Goal: Task Accomplishment & Management: Manage account settings

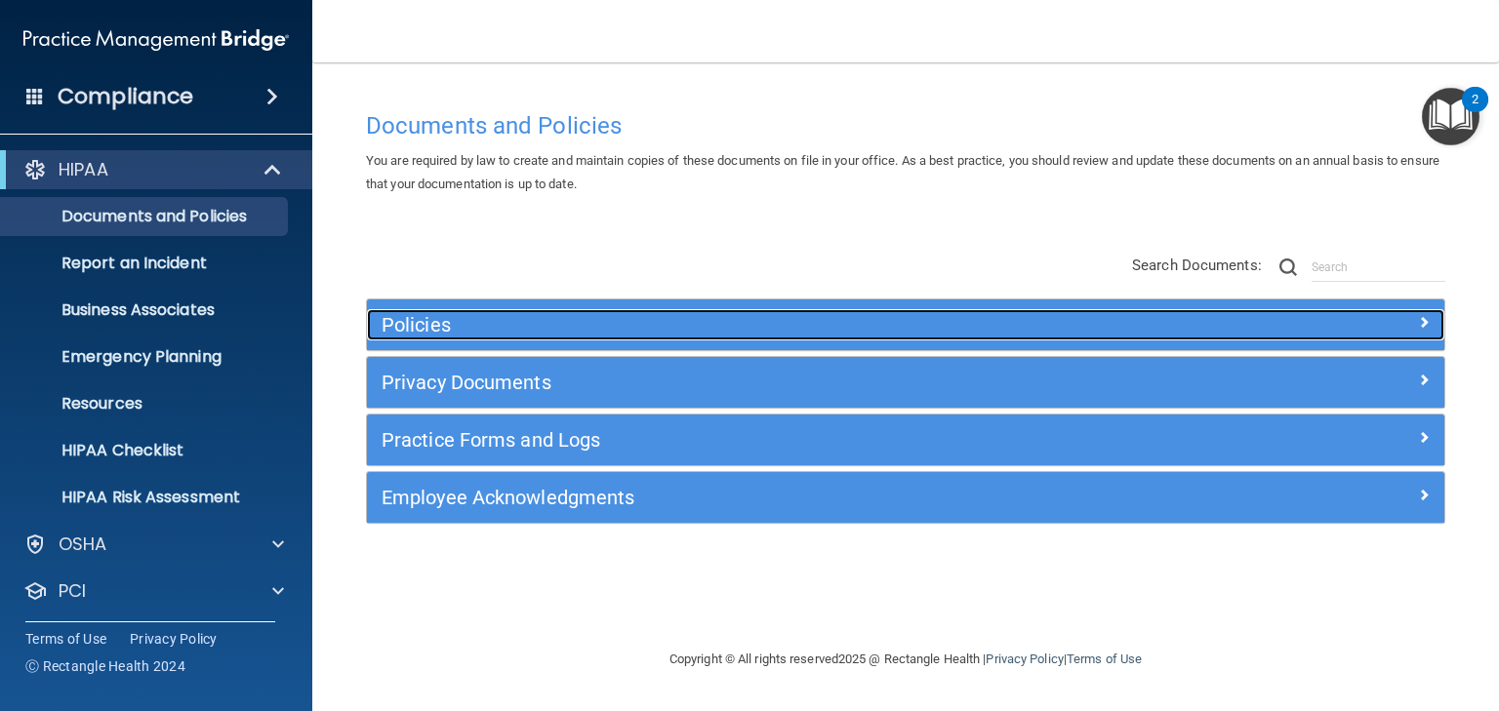
click at [406, 328] on h5 "Policies" at bounding box center [771, 324] width 779 height 21
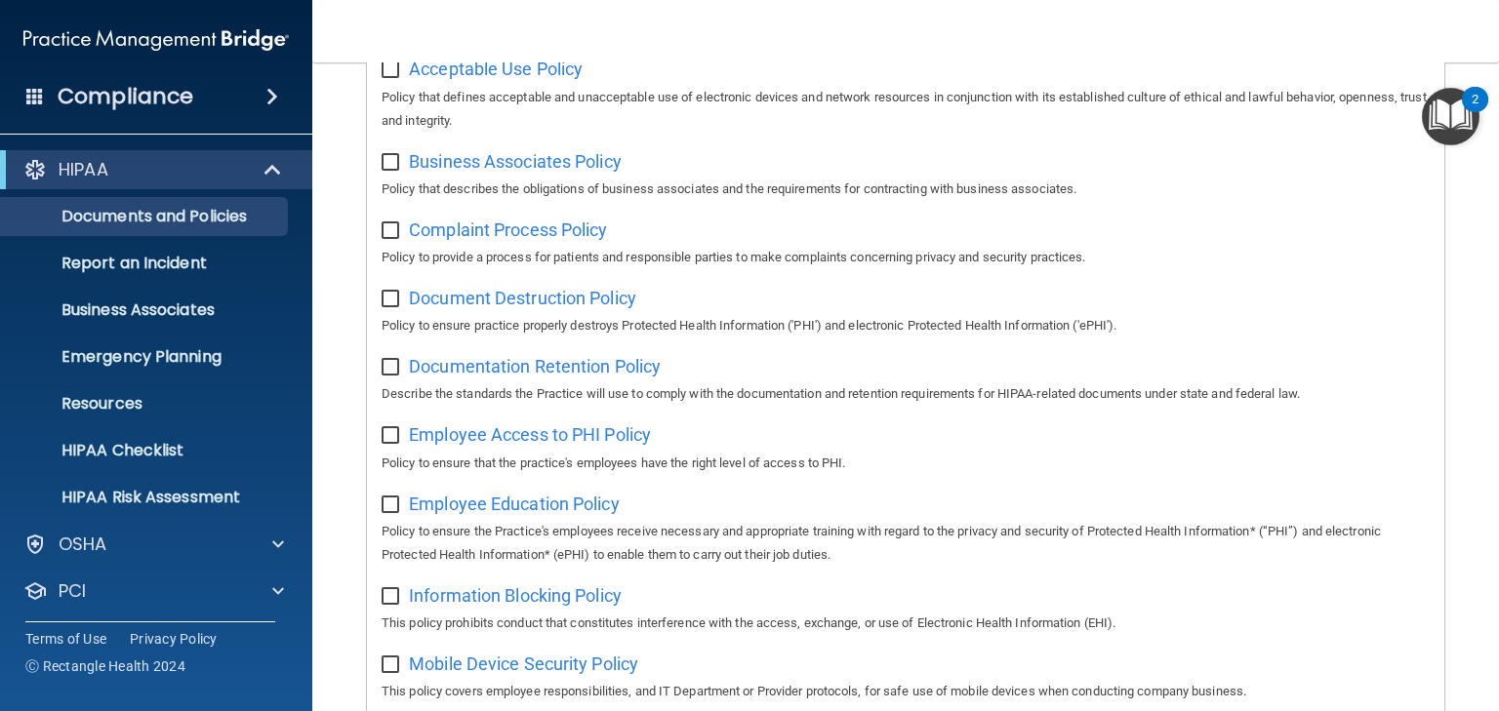
scroll to position [546, 0]
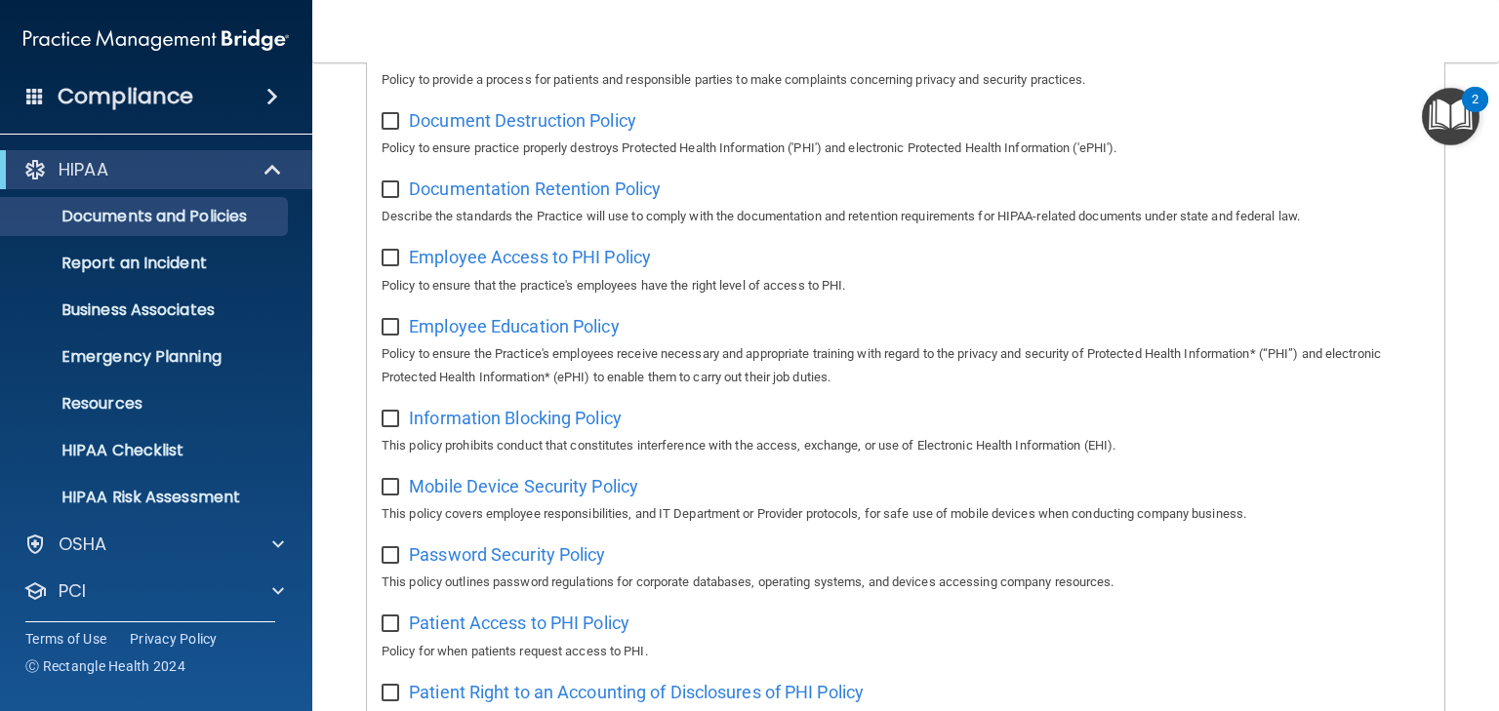
click at [1445, 104] on img "Open Resource Center, 2 new notifications" at bounding box center [1451, 117] width 58 height 58
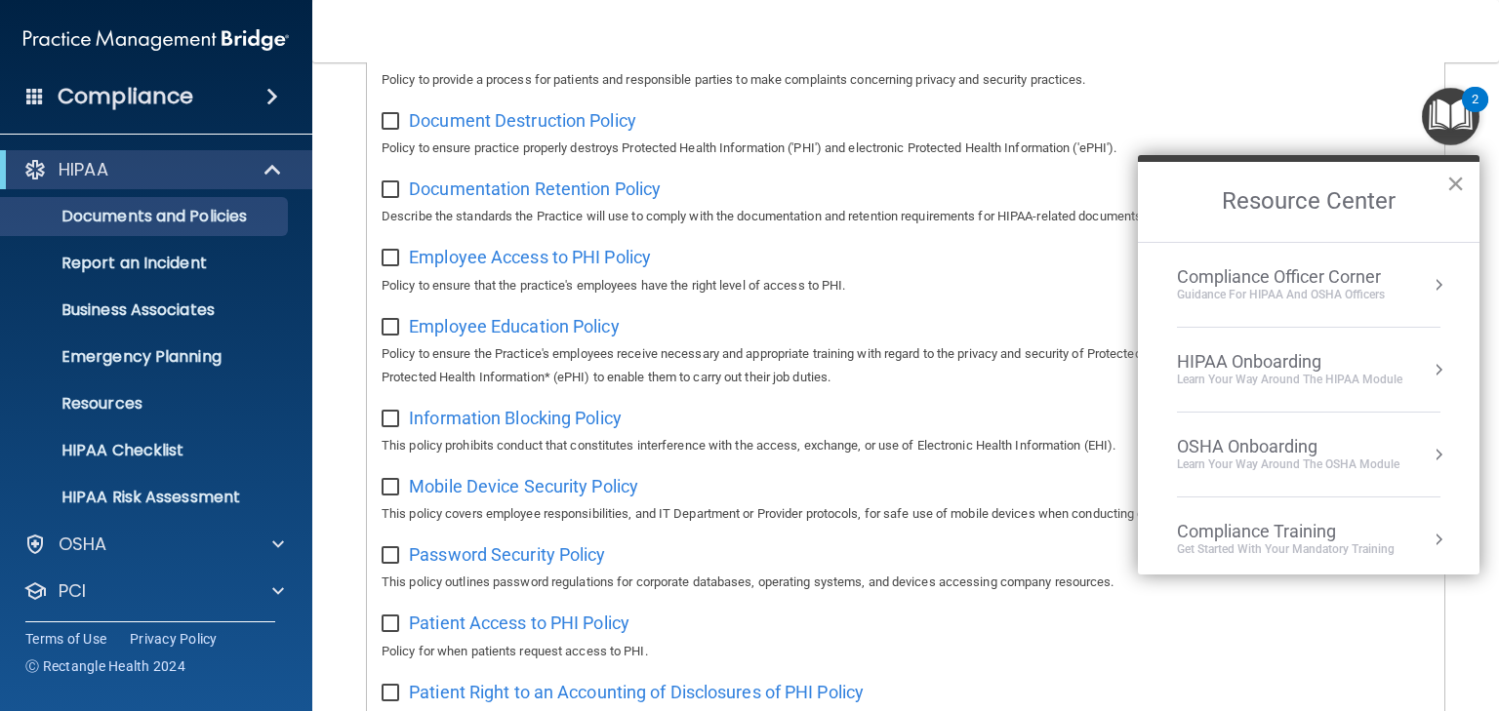
click at [1455, 176] on button "×" at bounding box center [1455, 183] width 19 height 31
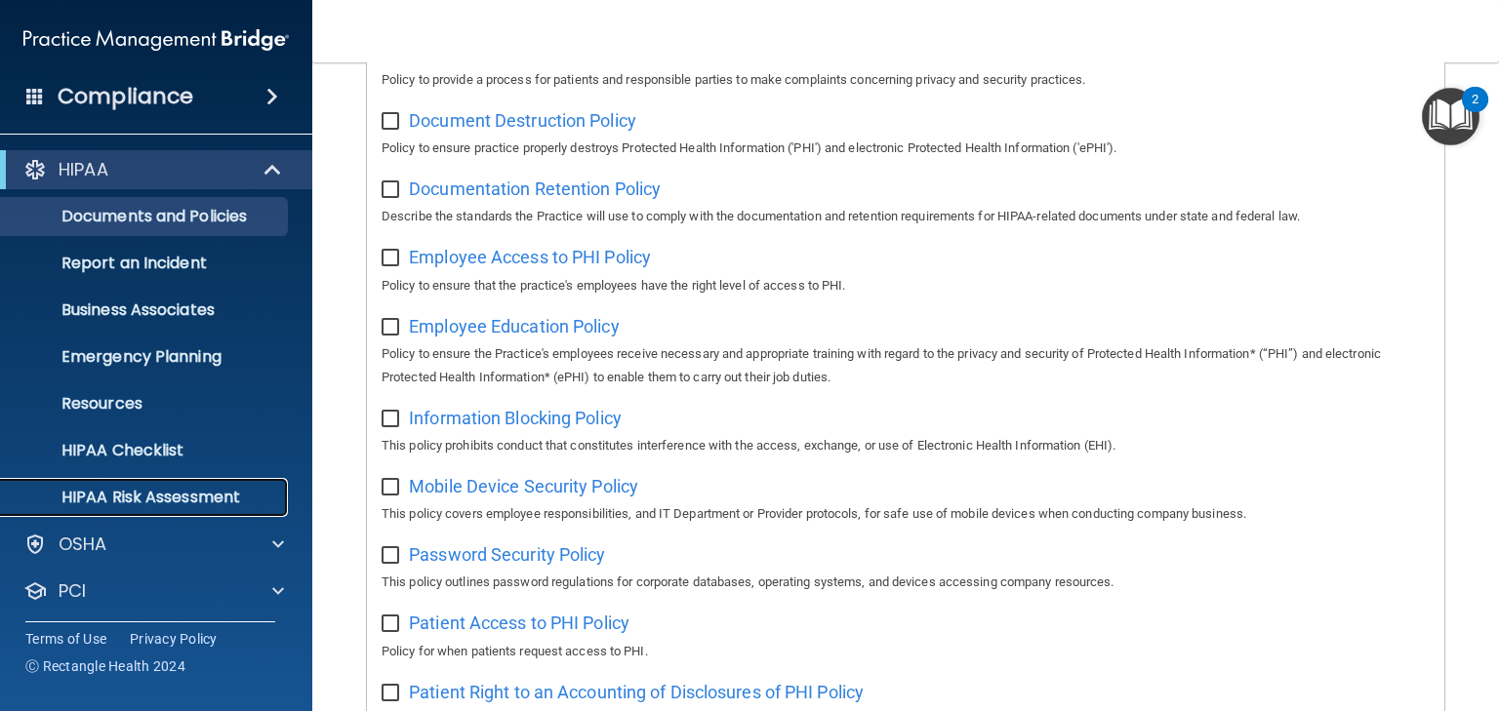
click at [123, 496] on p "HIPAA Risk Assessment" at bounding box center [146, 498] width 266 height 20
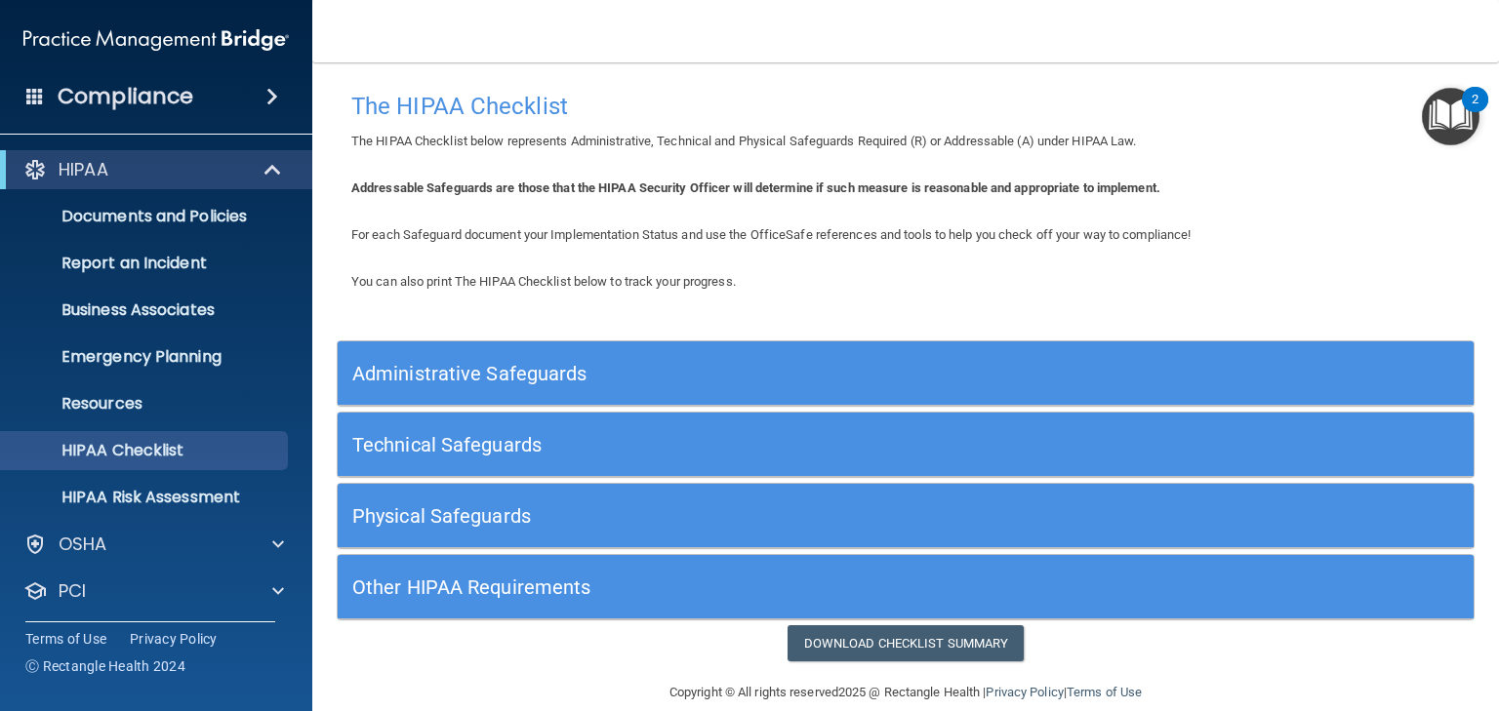
click at [460, 374] on h5 "Administrative Safeguards" at bounding box center [763, 373] width 823 height 21
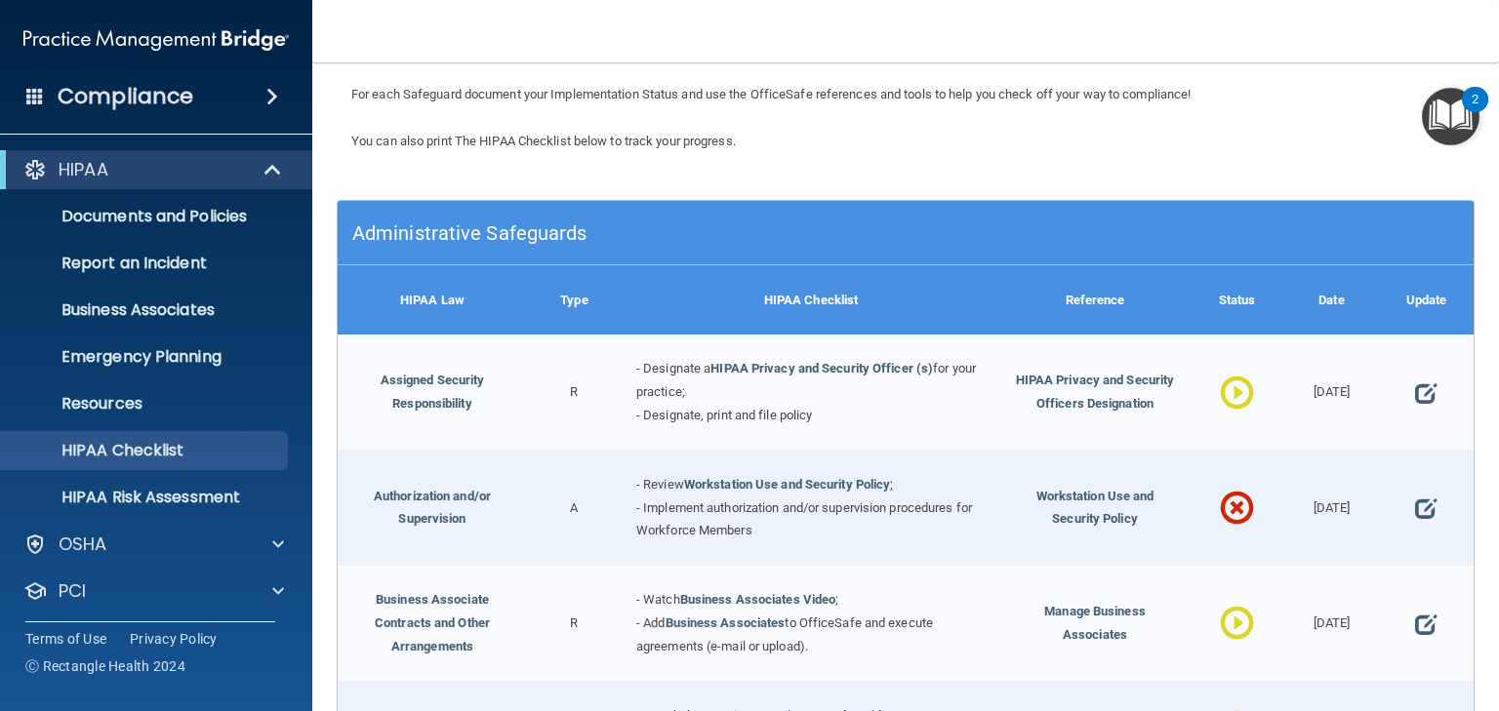
scroll to position [312, 0]
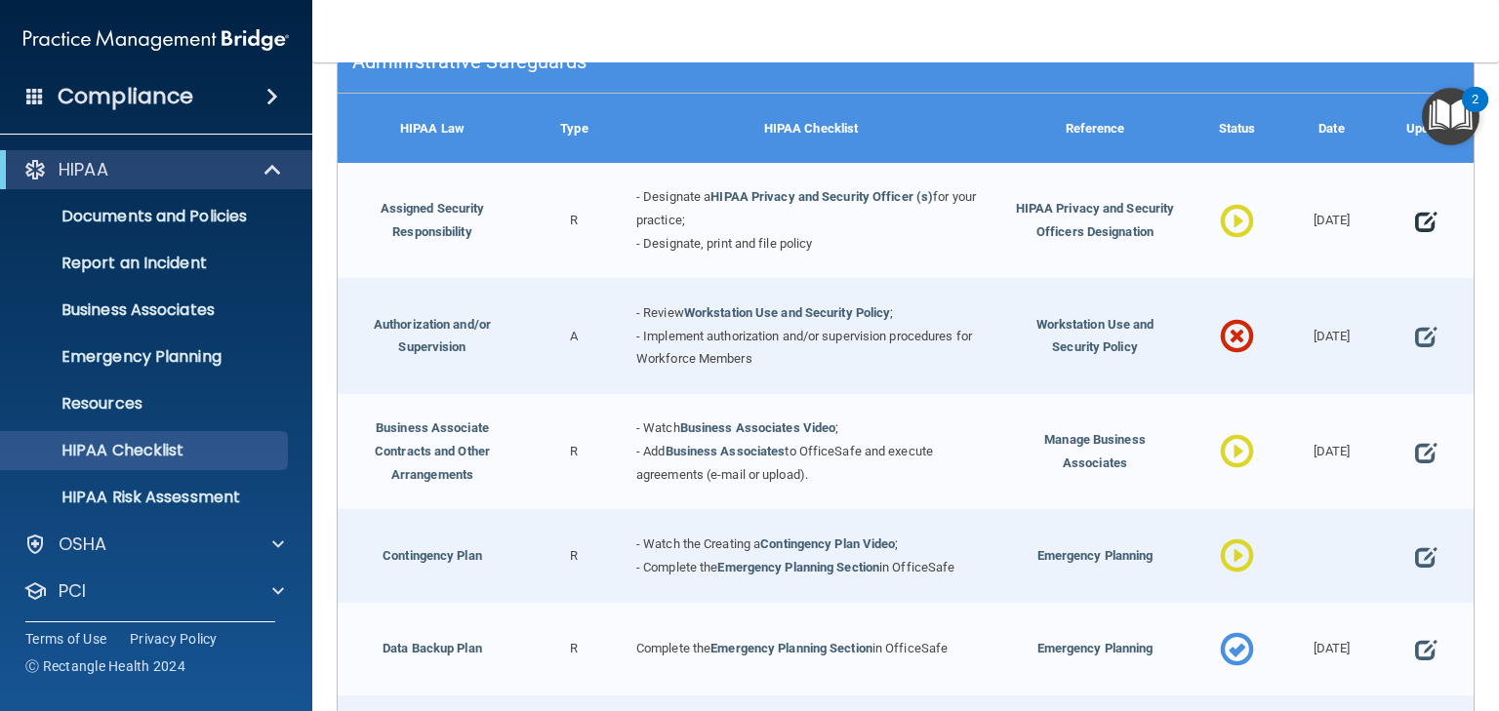
click at [1415, 223] on span at bounding box center [1425, 222] width 21 height 48
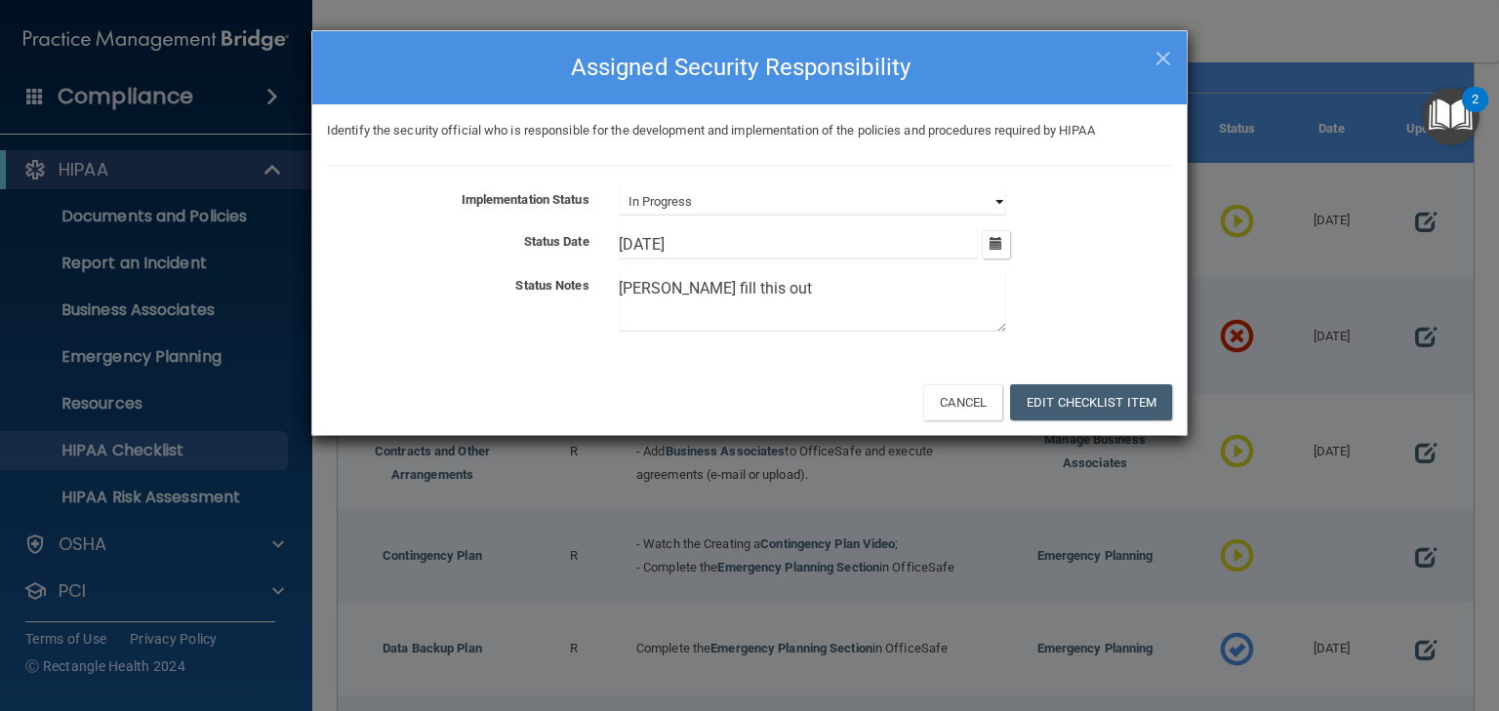
click at [752, 200] on select "Not Started In Progress Completed" at bounding box center [812, 201] width 387 height 27
select select "completed"
click at [619, 188] on select "Not Started In Progress Completed" at bounding box center [812, 201] width 387 height 27
drag, startPoint x: 752, startPoint y: 284, endPoint x: 582, endPoint y: 277, distance: 170.9
click at [582, 277] on div "Status Notes [PERSON_NAME] fill this out" at bounding box center [749, 306] width 874 height 65
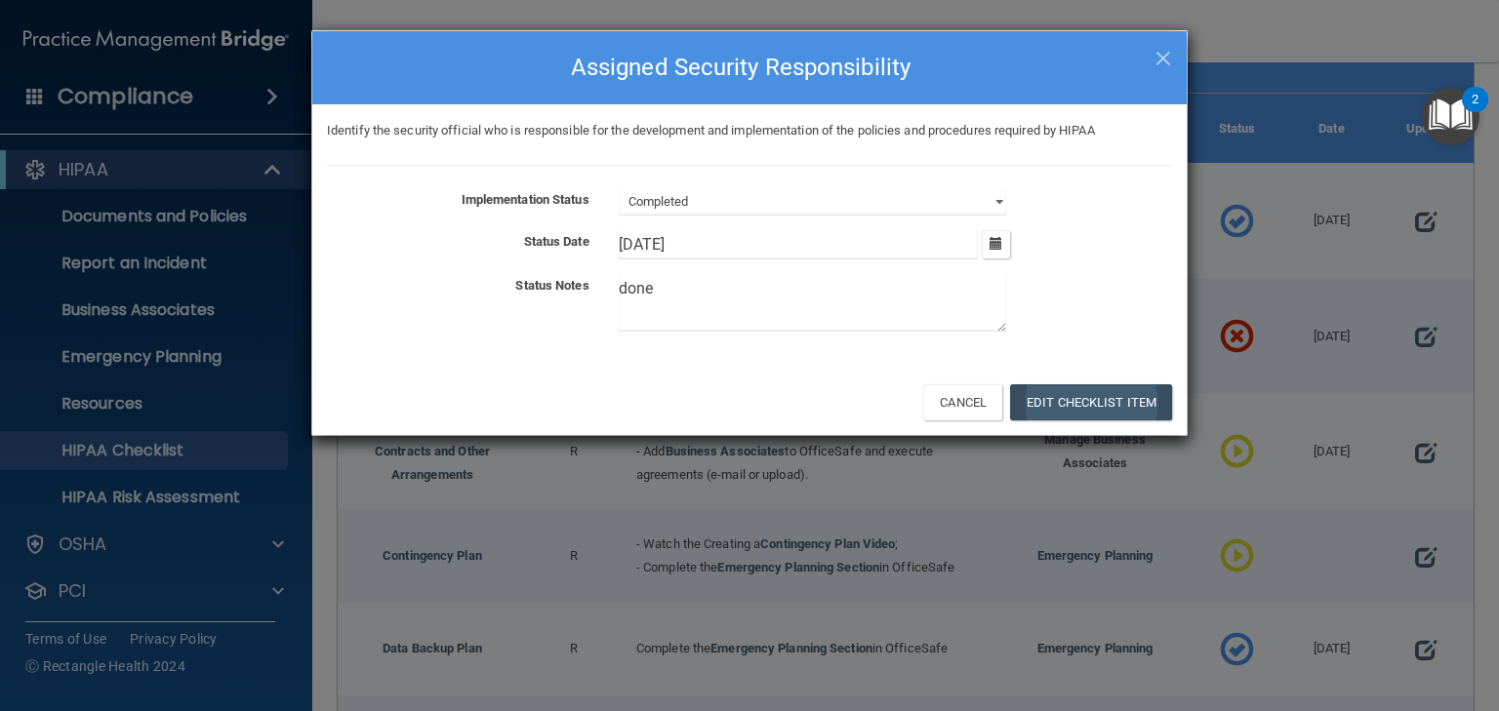
type textarea "done"
click at [1091, 394] on button "Edit Checklist Item" at bounding box center [1091, 402] width 162 height 36
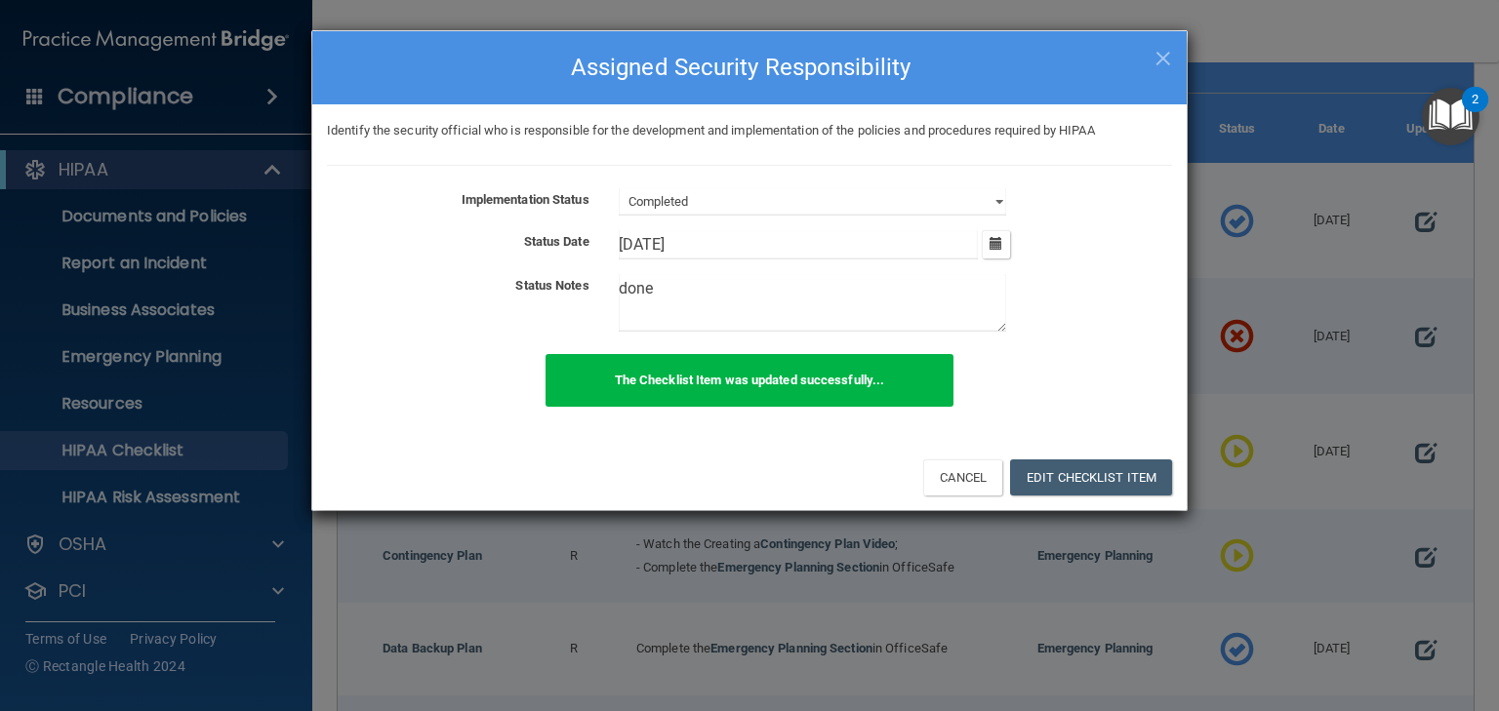
click at [1158, 60] on span "×" at bounding box center [1163, 55] width 18 height 39
select select "in_progress"
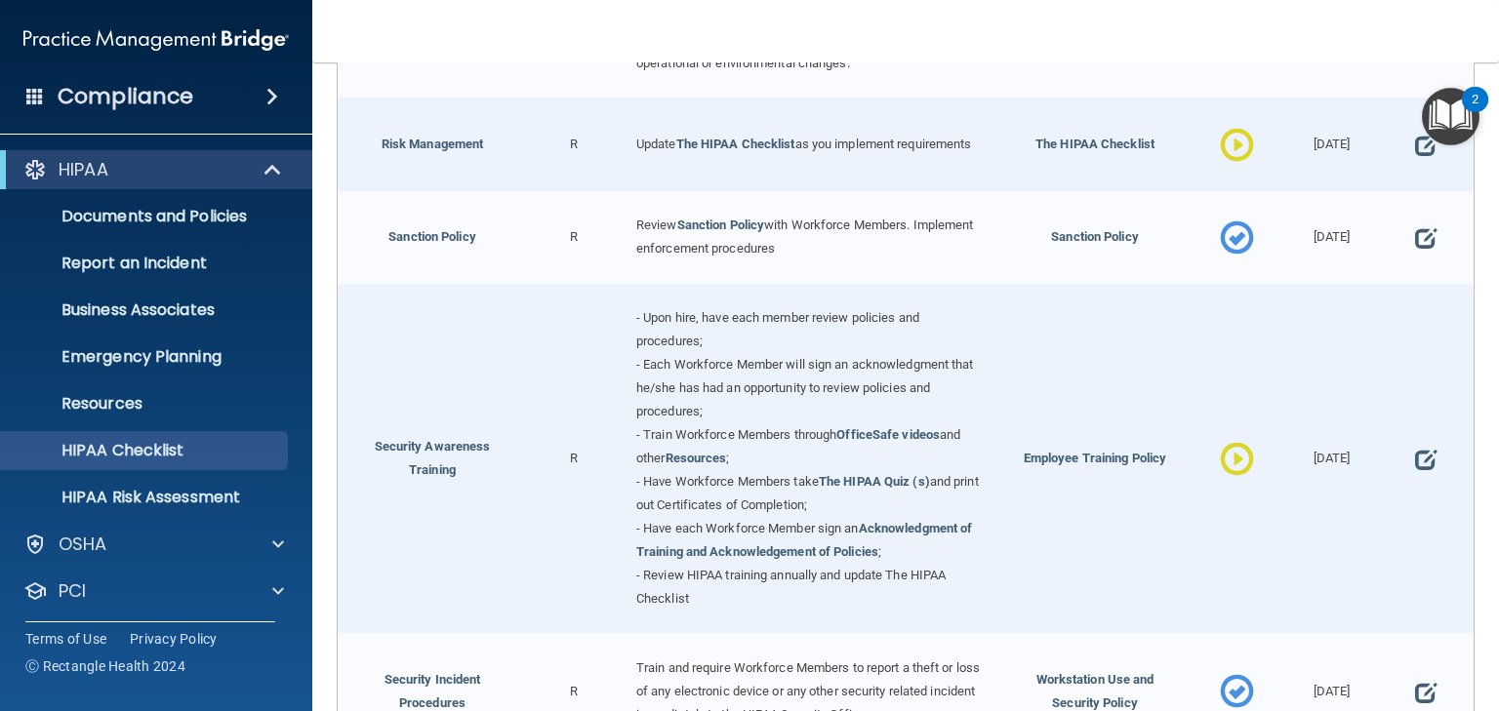
scroll to position [1717, 0]
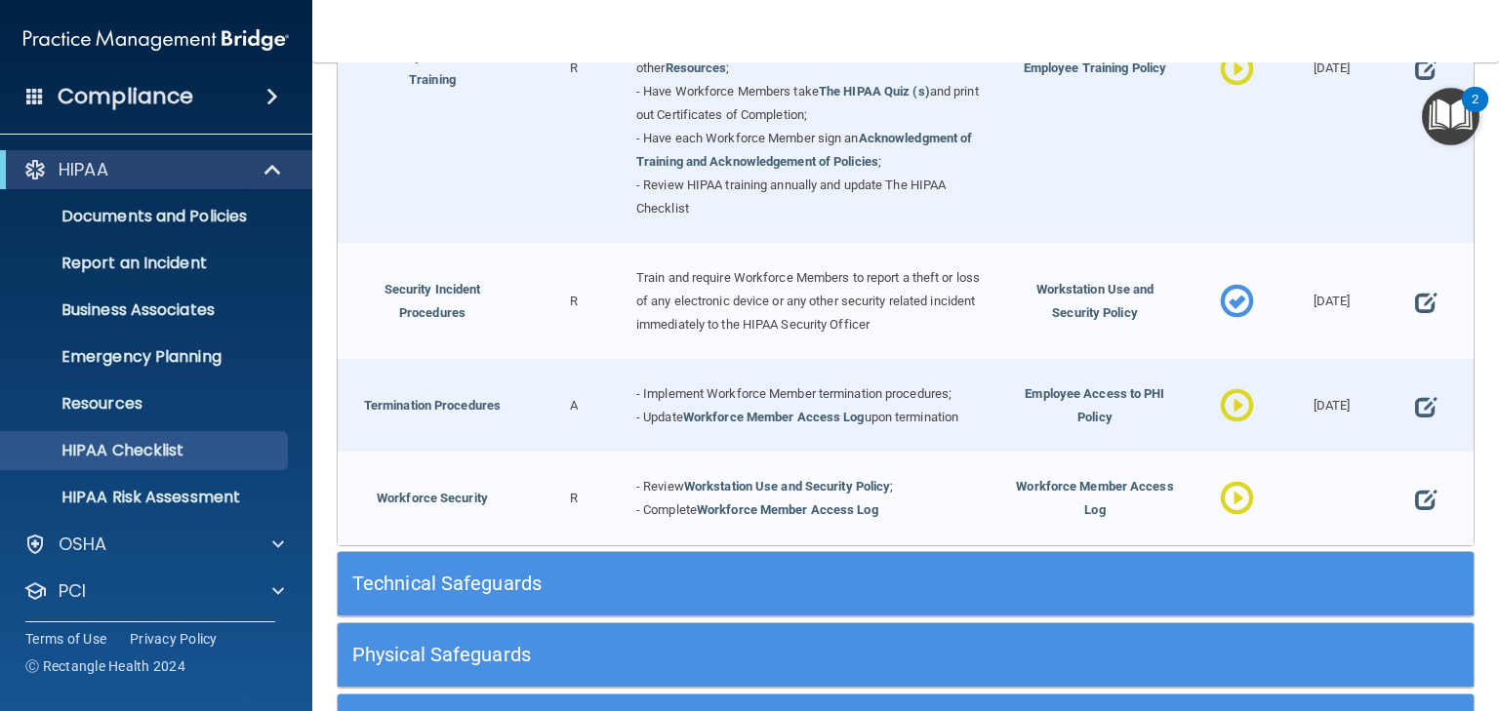
click at [448, 576] on h5 "Technical Safeguards" at bounding box center [763, 583] width 823 height 21
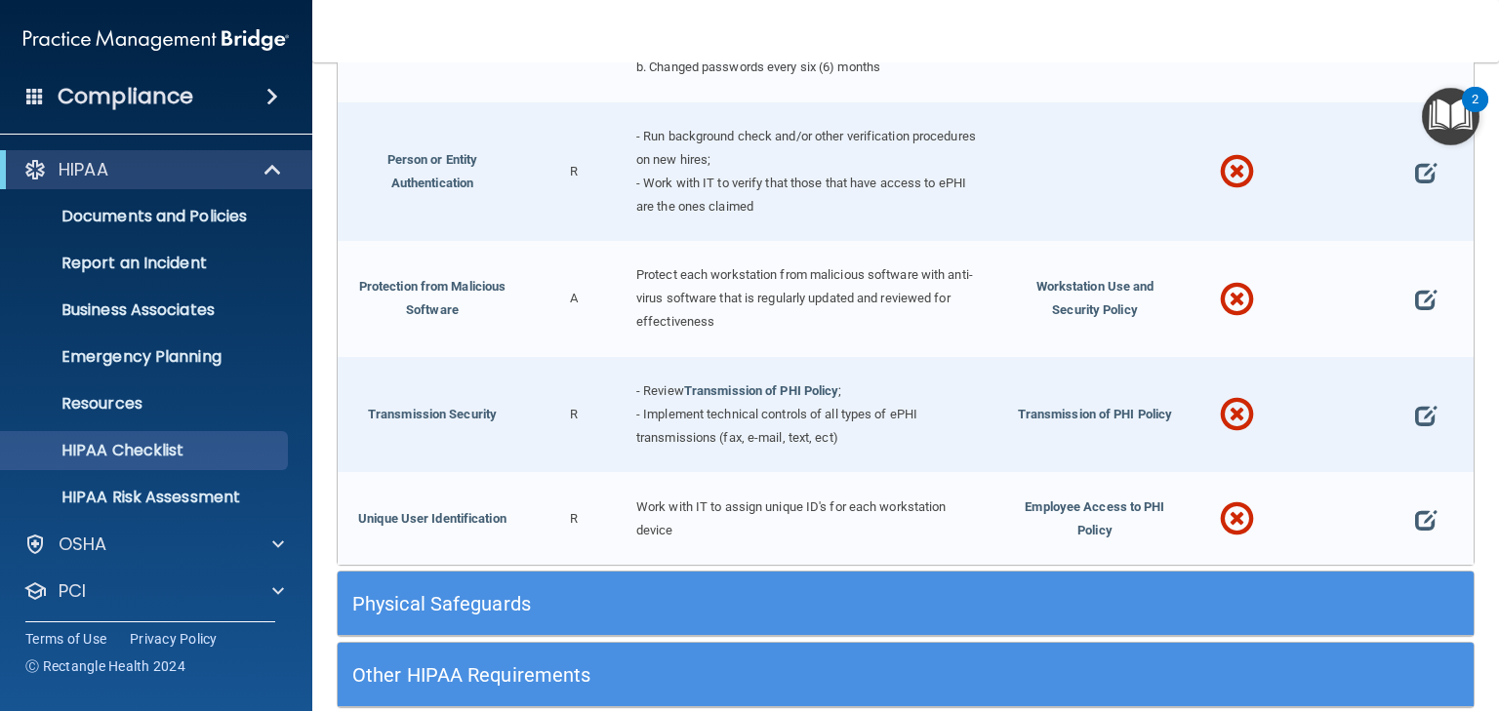
scroll to position [3416, 0]
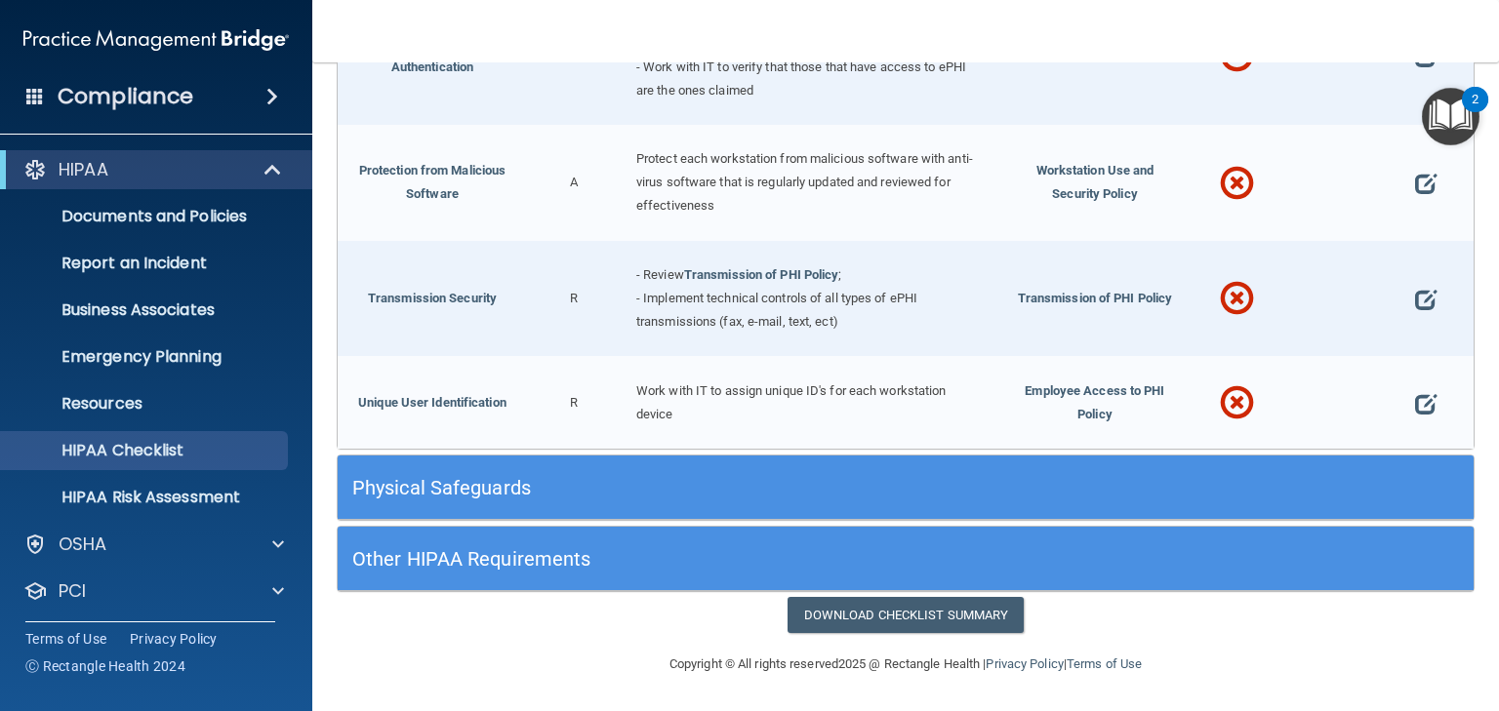
click at [492, 484] on h5 "Physical Safeguards" at bounding box center [763, 487] width 823 height 21
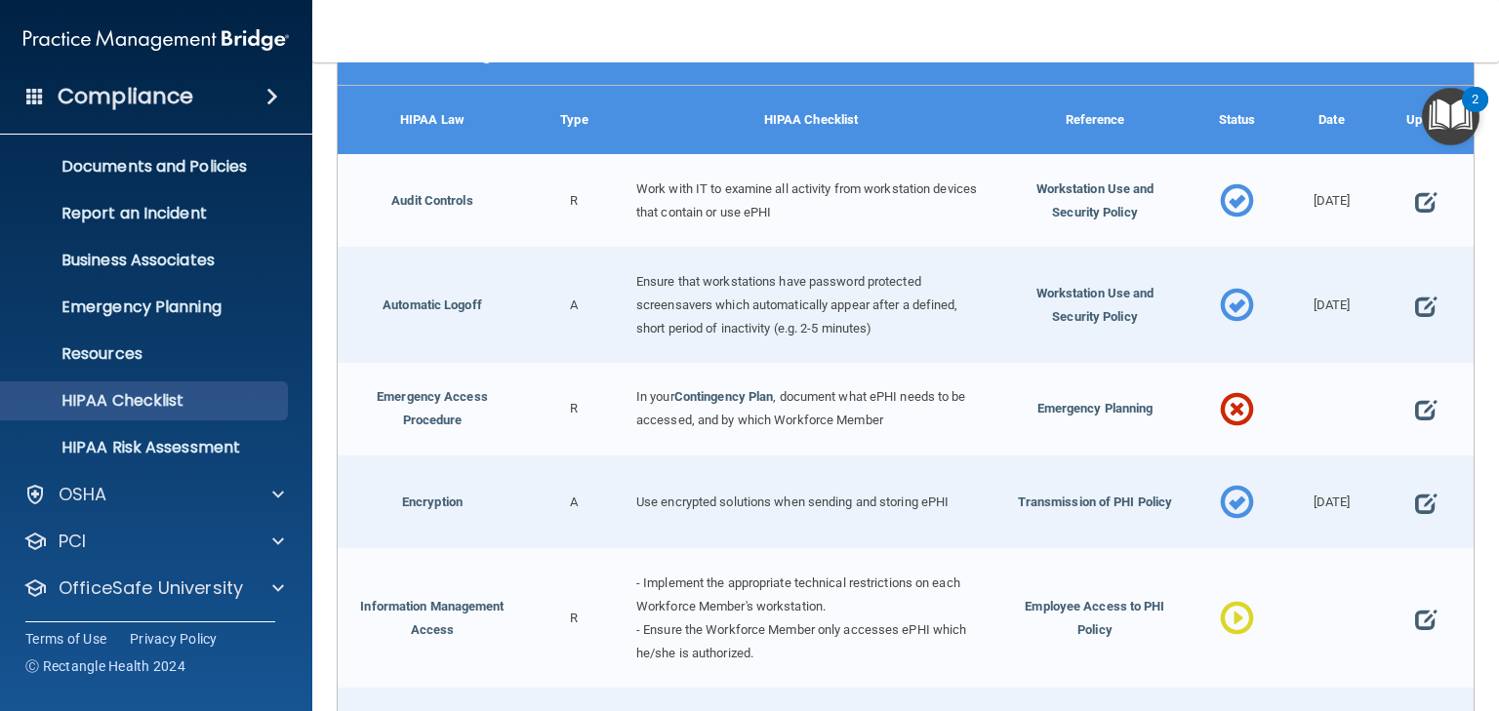
scroll to position [98, 0]
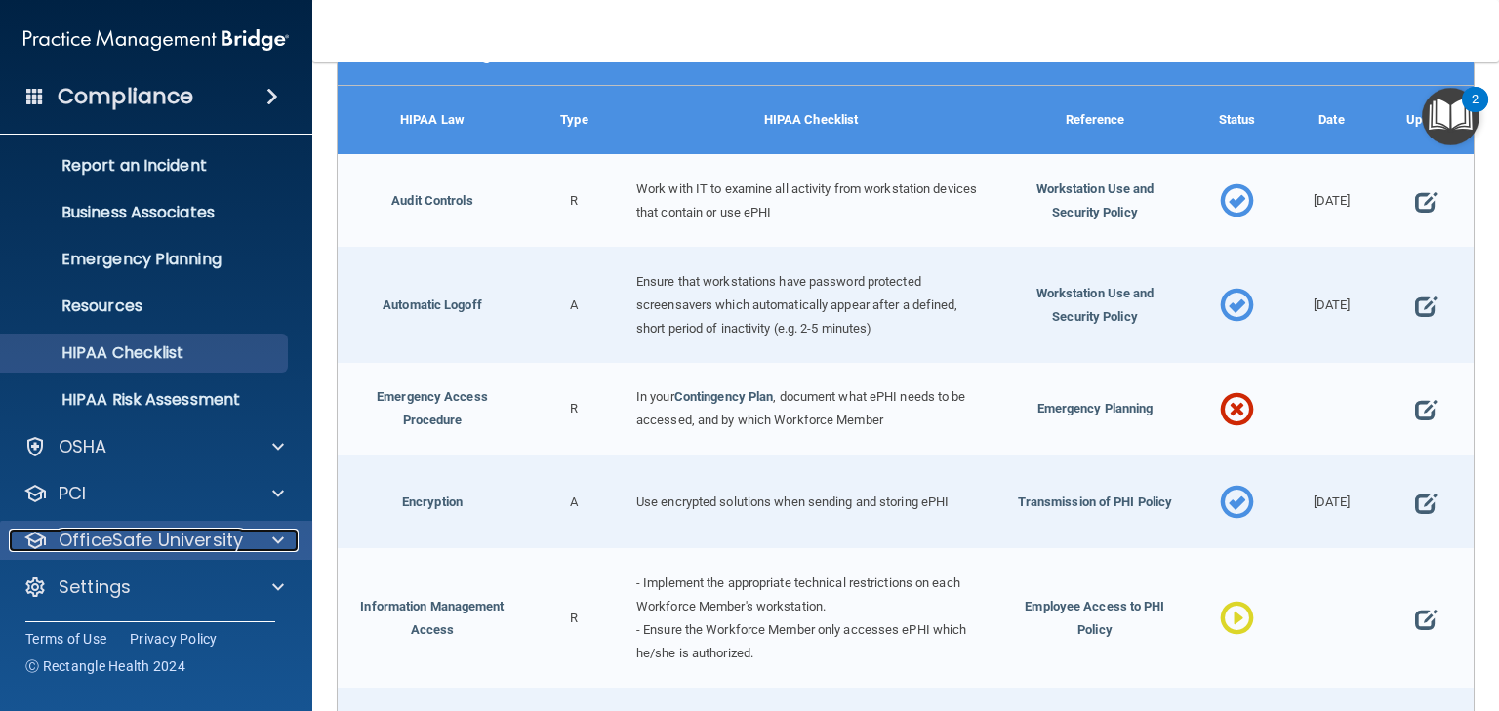
click at [203, 535] on p "OfficeSafe University" at bounding box center [151, 540] width 184 height 23
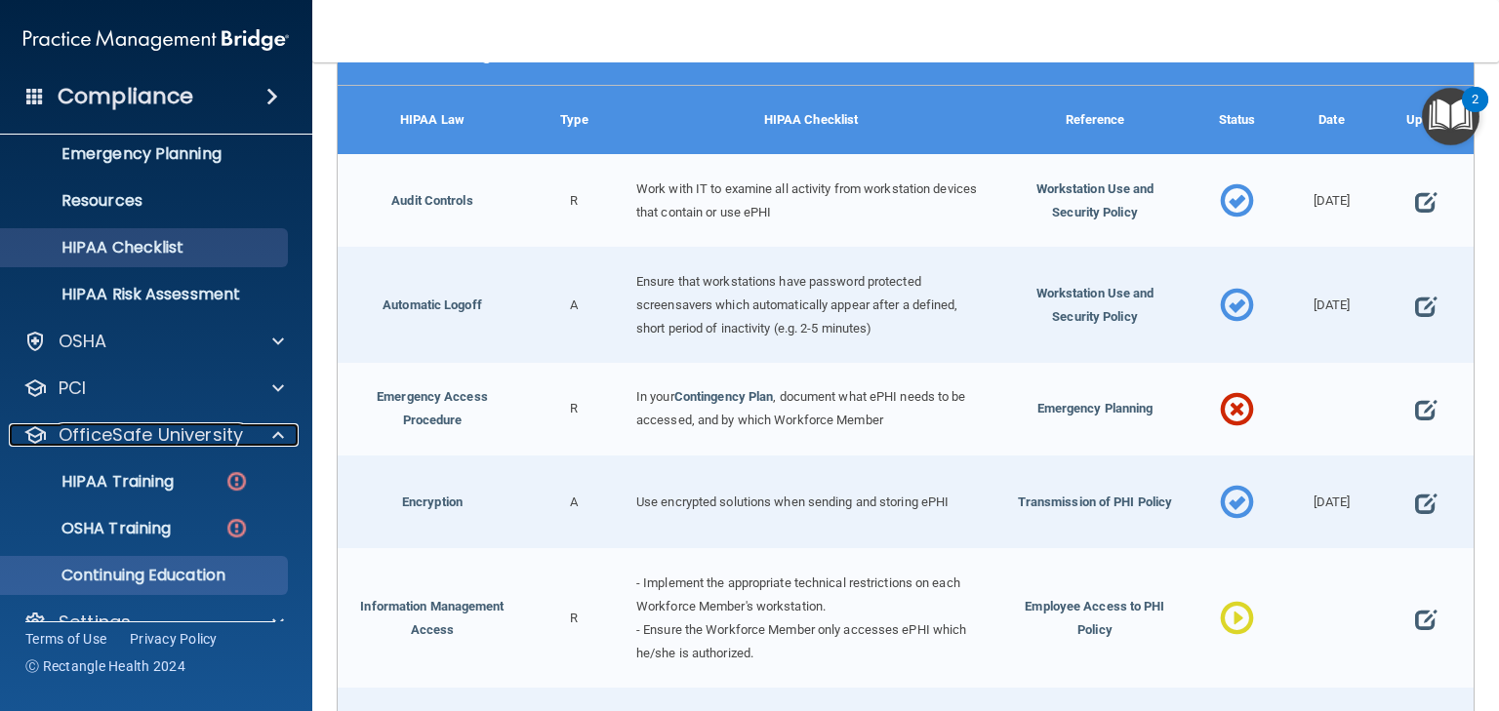
scroll to position [238, 0]
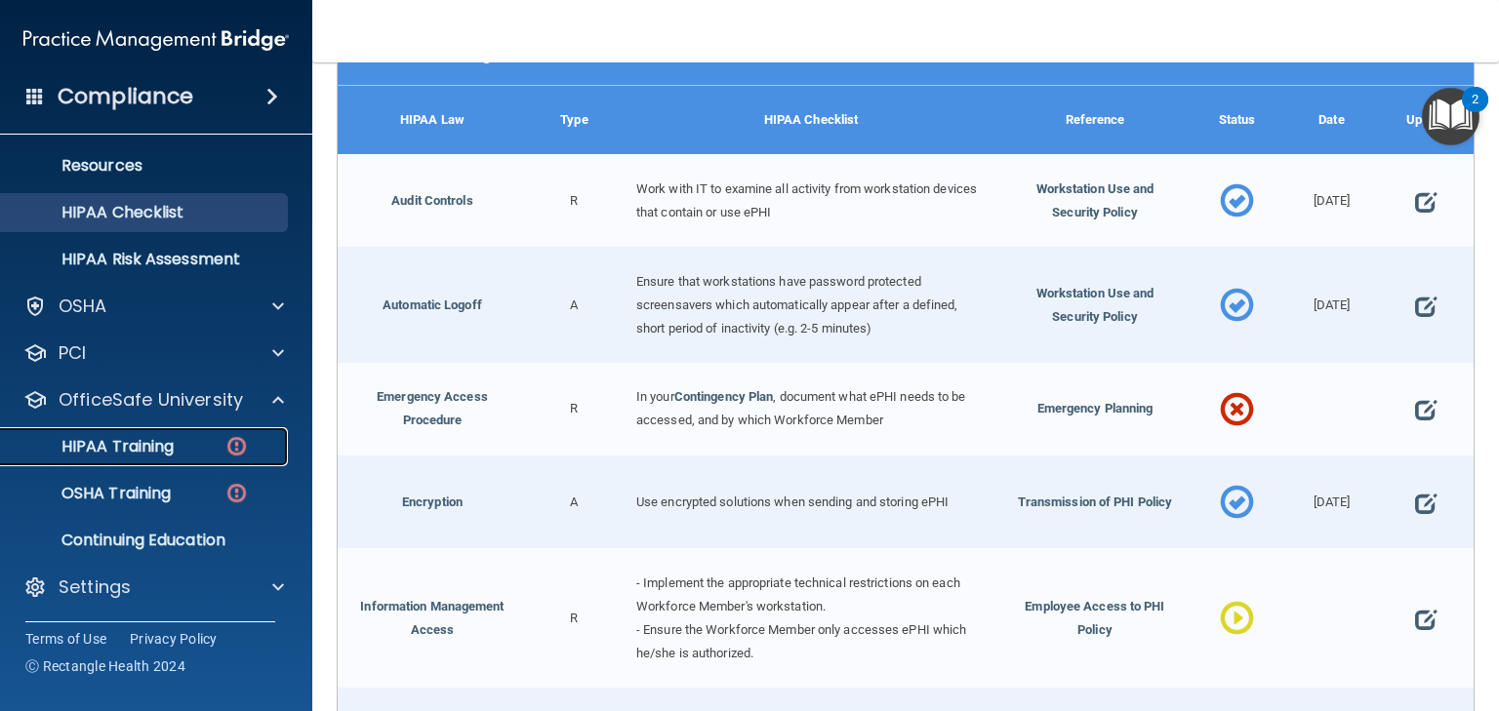
click at [125, 441] on p "HIPAA Training" at bounding box center [93, 447] width 161 height 20
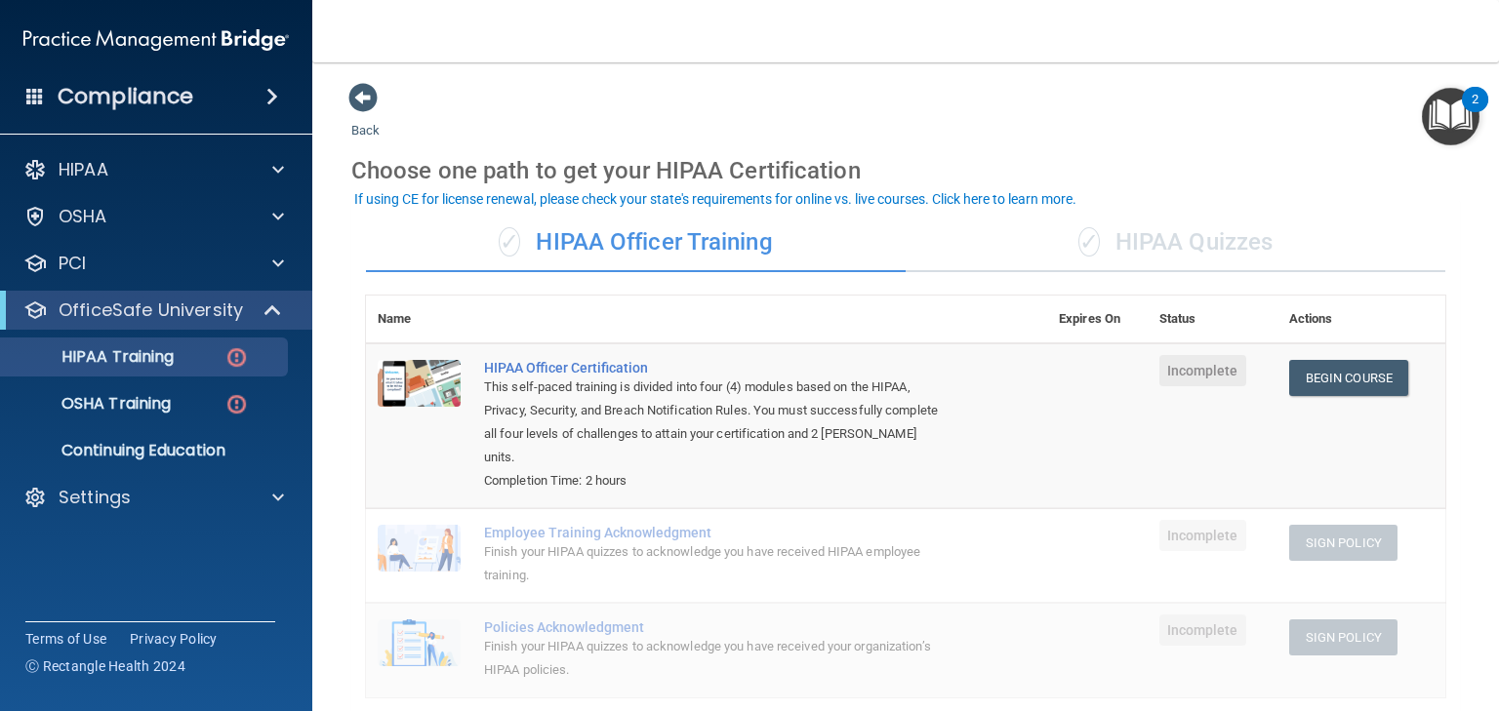
click at [1144, 230] on div "✓ HIPAA Quizzes" at bounding box center [1175, 243] width 540 height 59
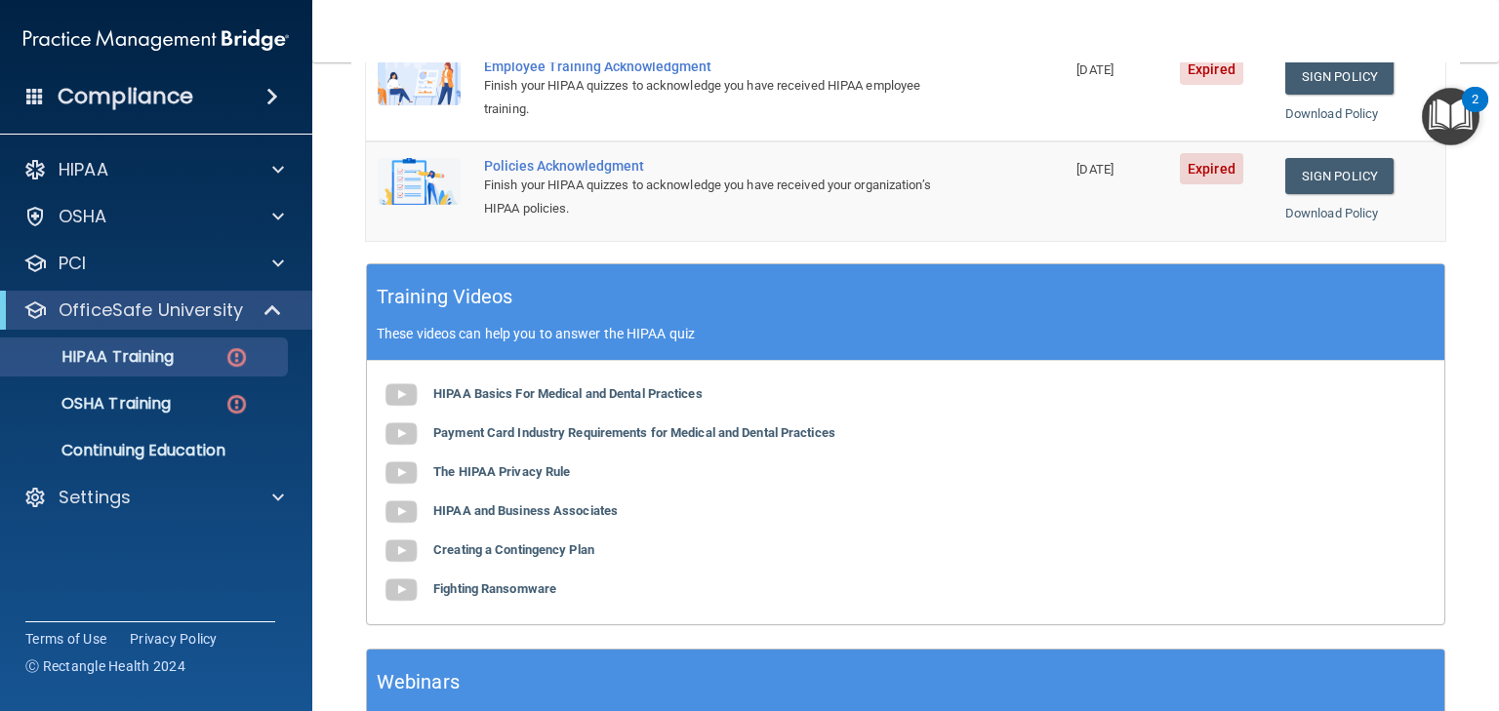
scroll to position [597, 0]
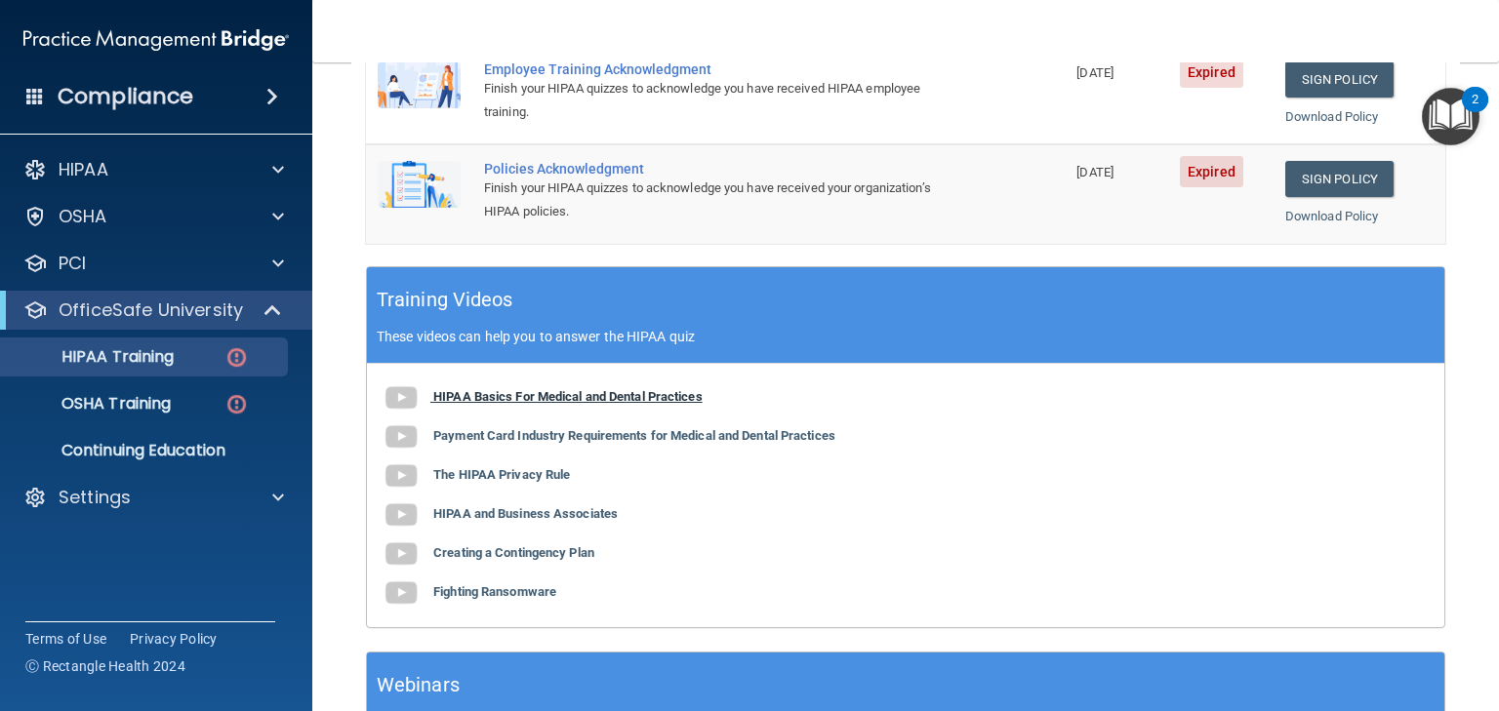
click at [494, 389] on b "HIPAA Basics For Medical and Dental Practices" at bounding box center [567, 396] width 269 height 15
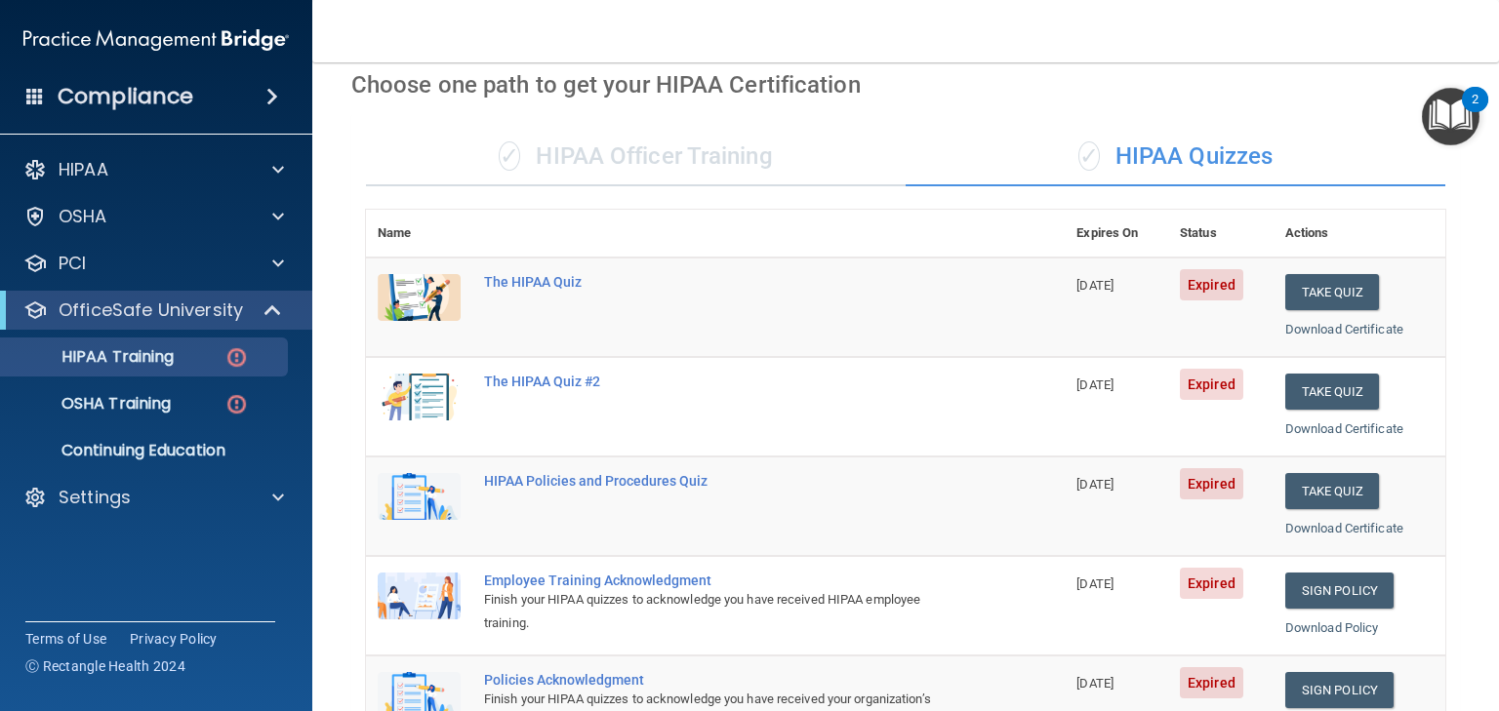
scroll to position [0, 0]
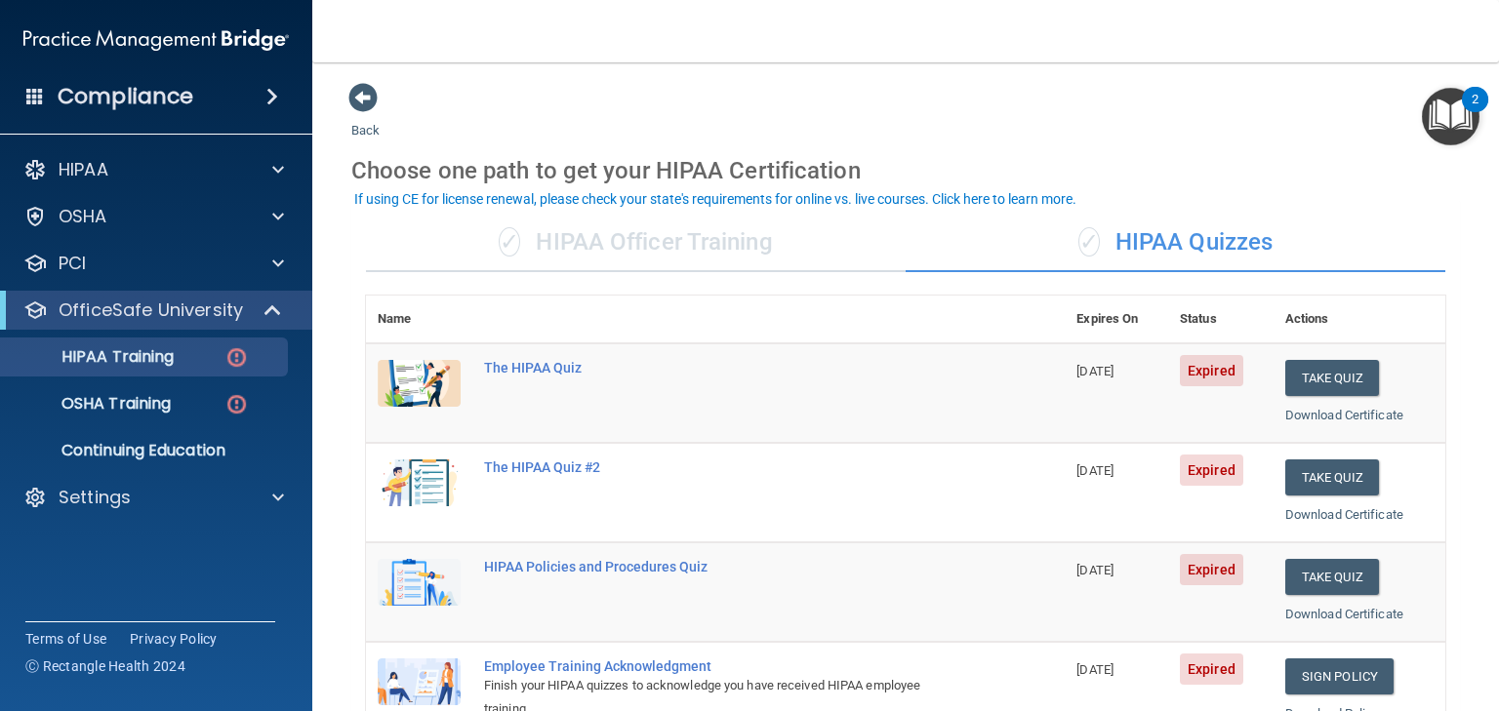
click at [651, 246] on div "✓ HIPAA Officer Training" at bounding box center [636, 243] width 540 height 59
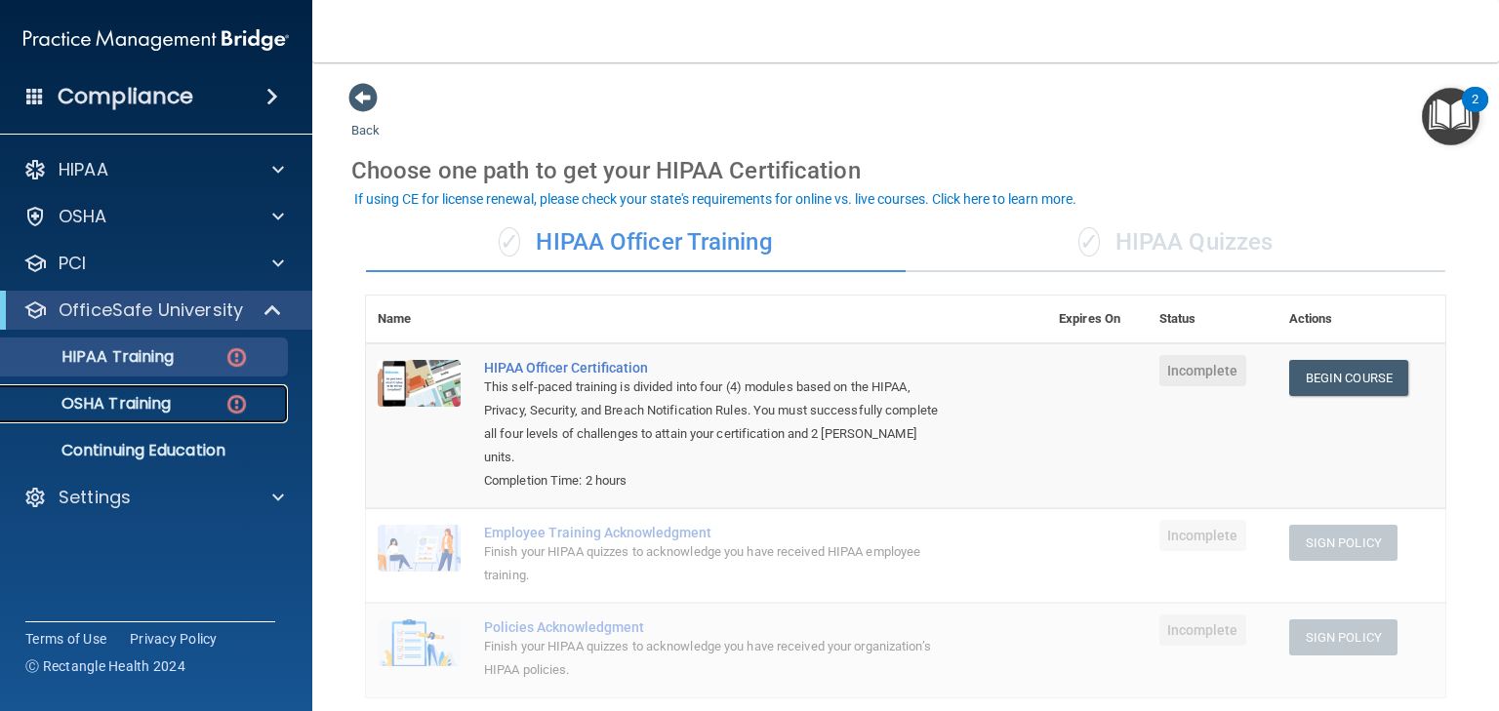
click at [139, 400] on p "OSHA Training" at bounding box center [92, 404] width 158 height 20
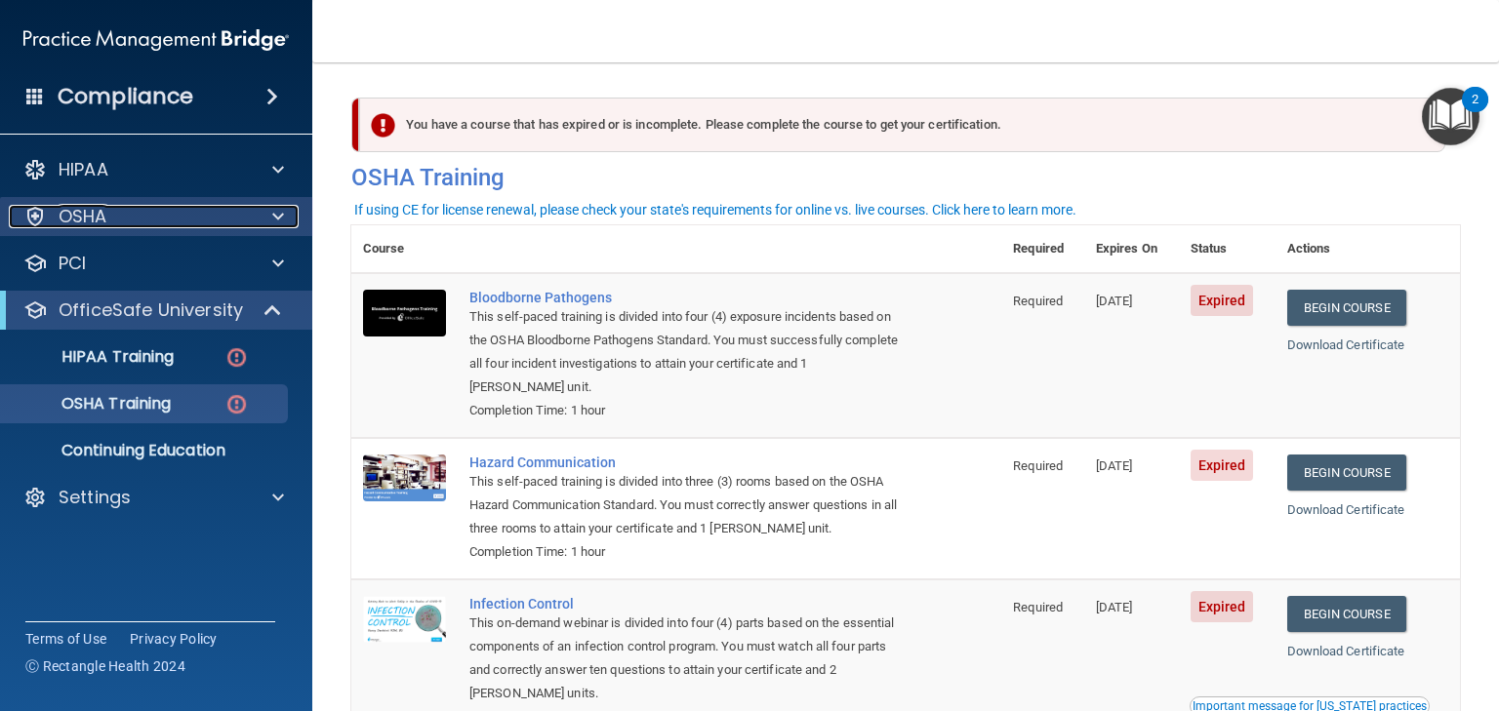
click at [96, 218] on p "OSHA" at bounding box center [83, 216] width 49 height 23
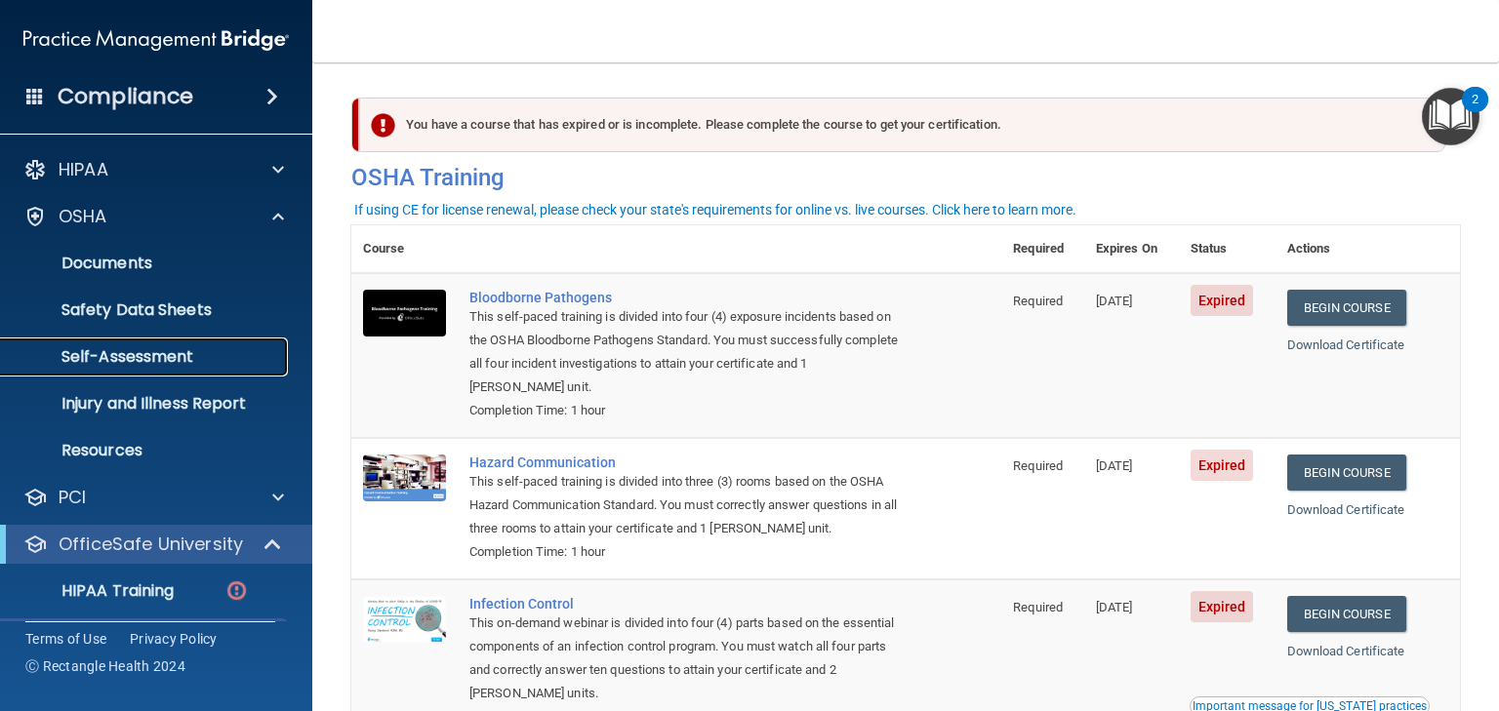
click at [113, 363] on p "Self-Assessment" at bounding box center [146, 357] width 266 height 20
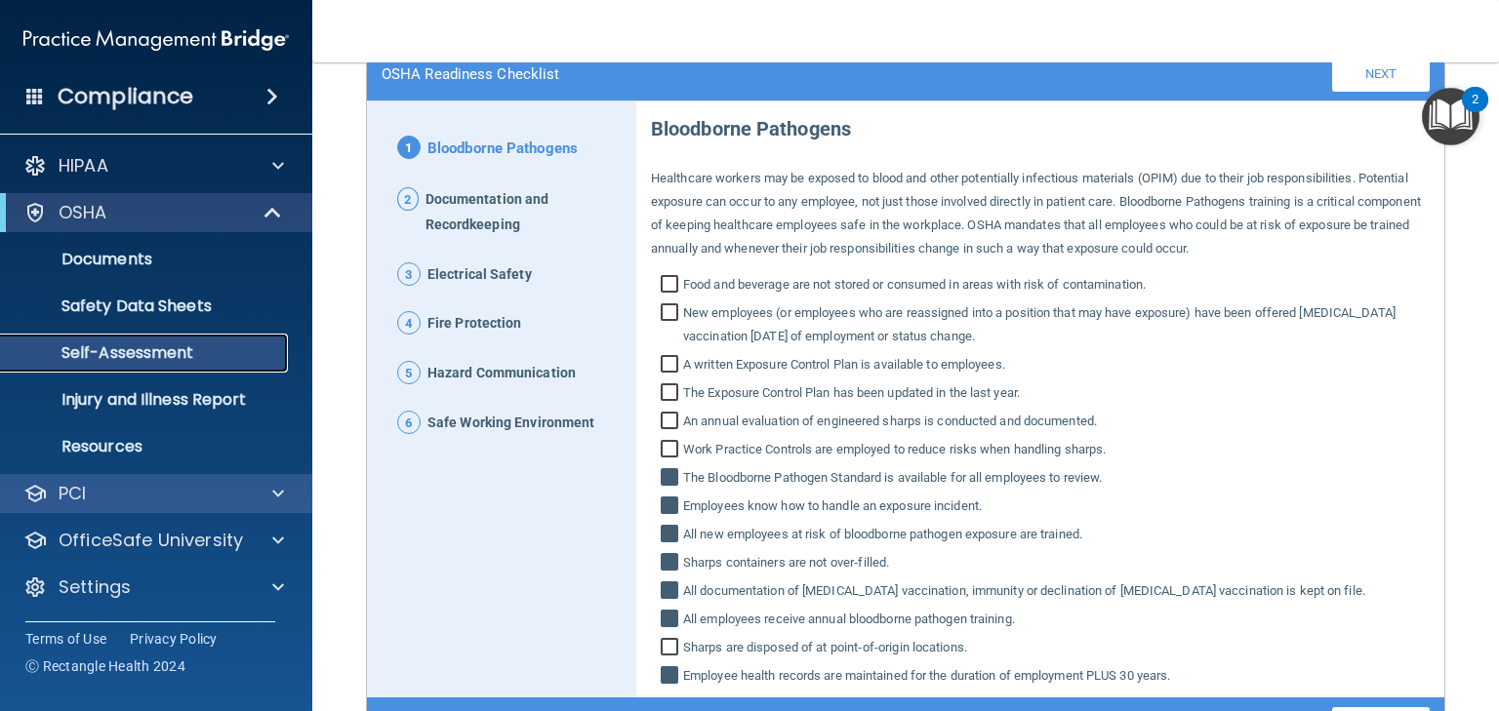
scroll to position [4, 0]
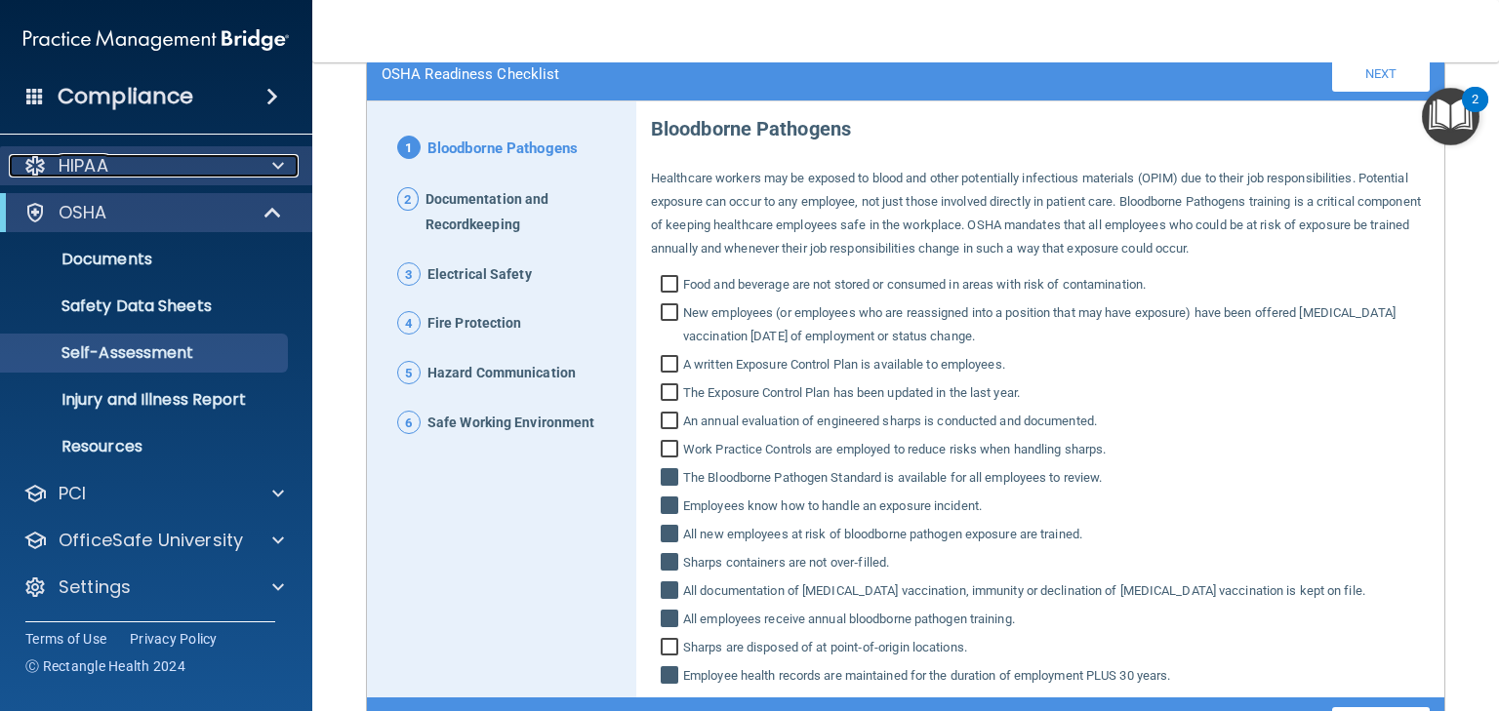
click at [85, 164] on p "HIPAA" at bounding box center [84, 165] width 50 height 23
